Goal: Task Accomplishment & Management: Complete application form

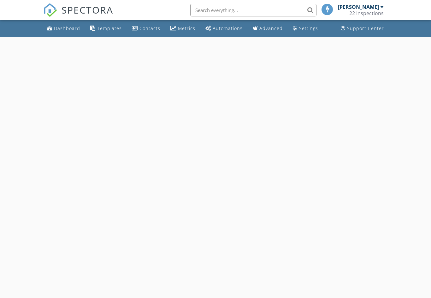
select select "8"
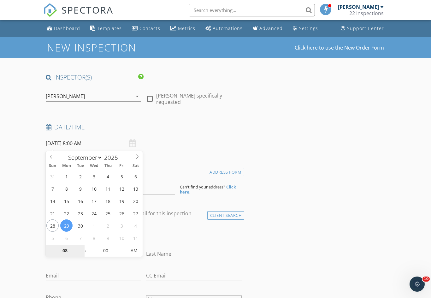
click at [69, 249] on input "08" at bounding box center [65, 250] width 39 height 13
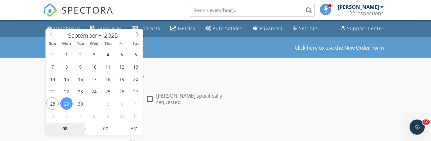
type input "9"
type input "[DATE] 9:00 AM"
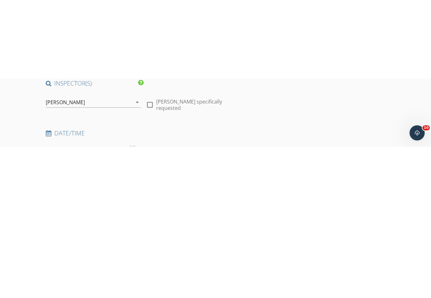
scroll to position [73, 0]
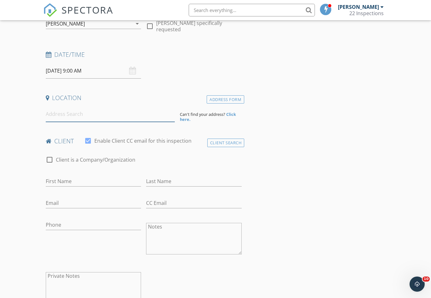
click at [55, 115] on input at bounding box center [110, 113] width 129 height 15
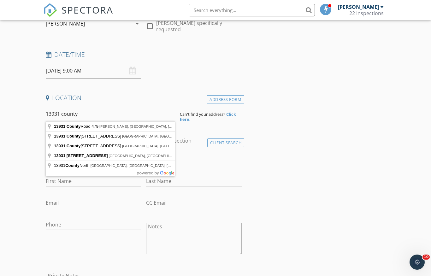
type input "13931 County Road 2919, Eustace, TX, USA"
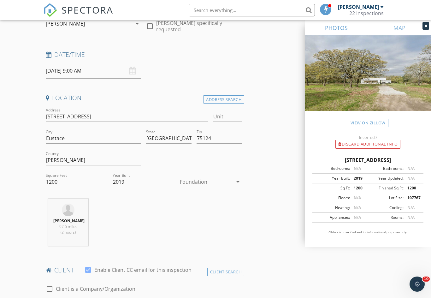
click at [234, 179] on icon "arrow_drop_down" at bounding box center [238, 182] width 8 height 8
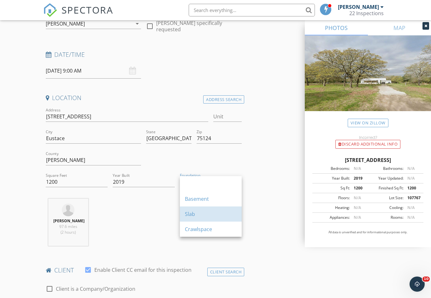
click at [215, 215] on div "Slab" at bounding box center [211, 214] width 52 height 8
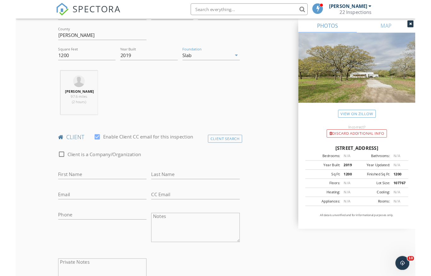
scroll to position [241, 0]
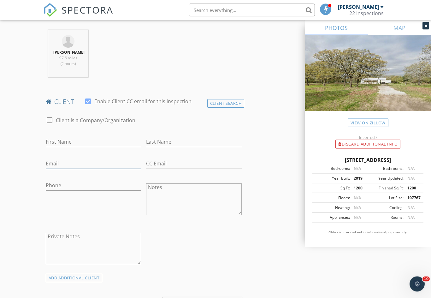
click at [112, 162] on input "Email" at bounding box center [94, 164] width 96 height 10
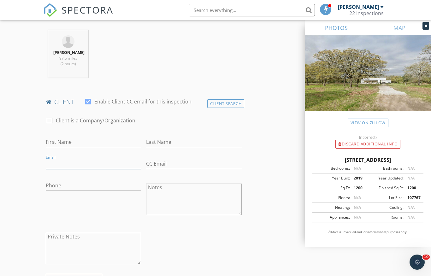
scroll to position [241, 0]
click at [99, 158] on input "Email" at bounding box center [94, 163] width 96 height 10
paste input "Carlos_pena86@yahoo.com"
type input "Carlos_pena86@yahoo.com"
click at [50, 142] on input "First Name" at bounding box center [94, 142] width 96 height 10
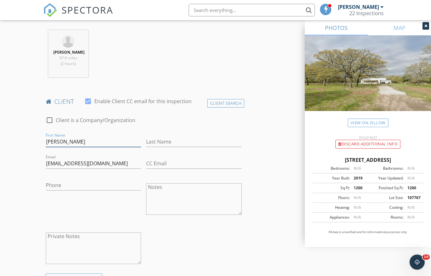
type input "[PERSON_NAME]"
click at [209, 137] on input "Last Name" at bounding box center [194, 142] width 96 height 10
type input "[PERSON_NAME]"
click at [118, 183] on input "Phone" at bounding box center [94, 185] width 96 height 10
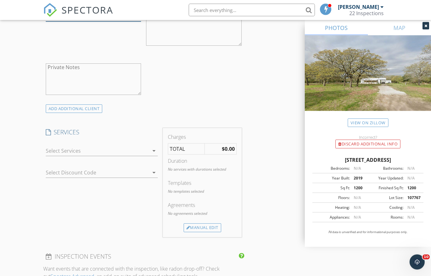
type input "[PHONE_NUMBER]"
click at [148, 150] on div at bounding box center [97, 151] width 103 height 10
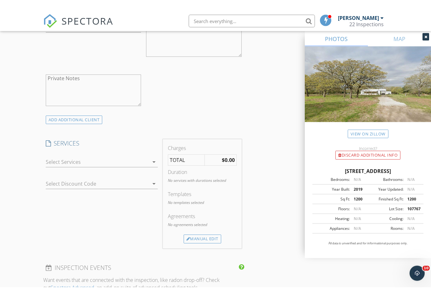
scroll to position [410, 0]
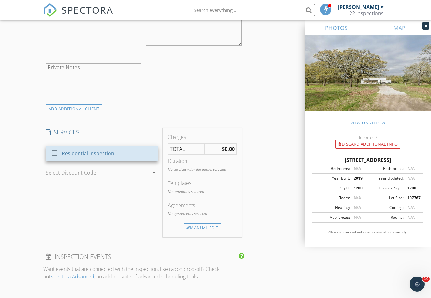
click at [119, 154] on div "Residential Inspection" at bounding box center [107, 153] width 91 height 13
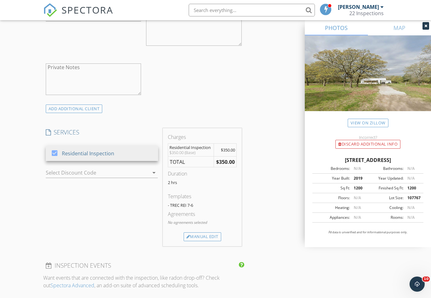
click at [211, 236] on div "Manual Edit" at bounding box center [203, 236] width 38 height 9
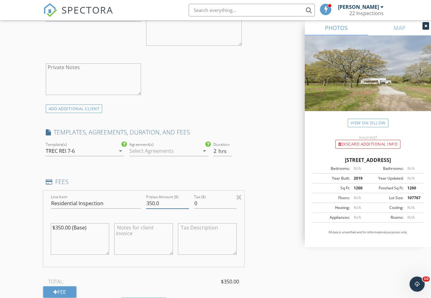
click at [149, 202] on input "350.0" at bounding box center [167, 203] width 43 height 10
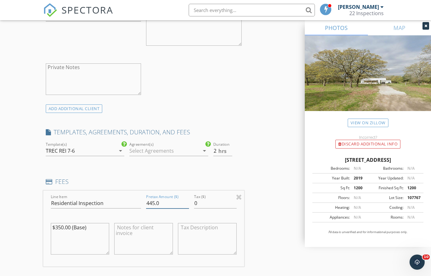
type input "445.0"
click at [62, 227] on textarea "$350.00 (Base)" at bounding box center [80, 239] width 59 height 32
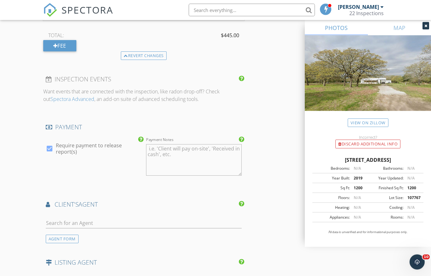
type textarea "$445.00 (Base)"
click at [188, 224] on input "text" at bounding box center [144, 223] width 196 height 10
type input "c"
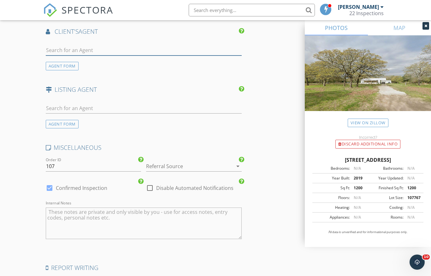
scroll to position [843, 0]
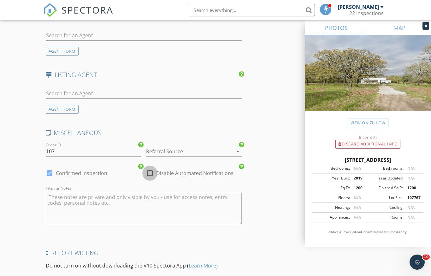
click at [150, 172] on div at bounding box center [149, 173] width 11 height 11
checkbox input "true"
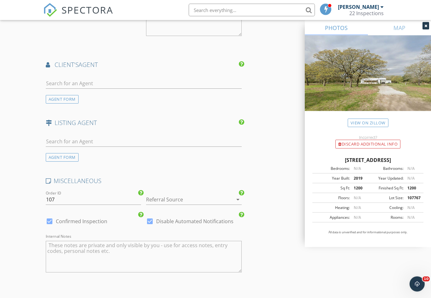
scroll to position [890, 0]
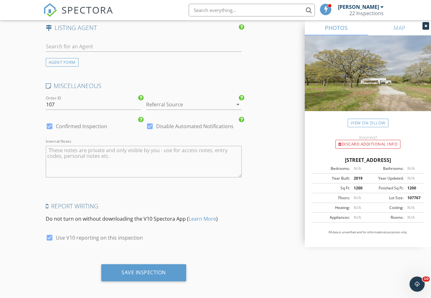
click at [158, 269] on div "Save Inspection" at bounding box center [143, 272] width 44 height 6
